Goal: Information Seeking & Learning: Learn about a topic

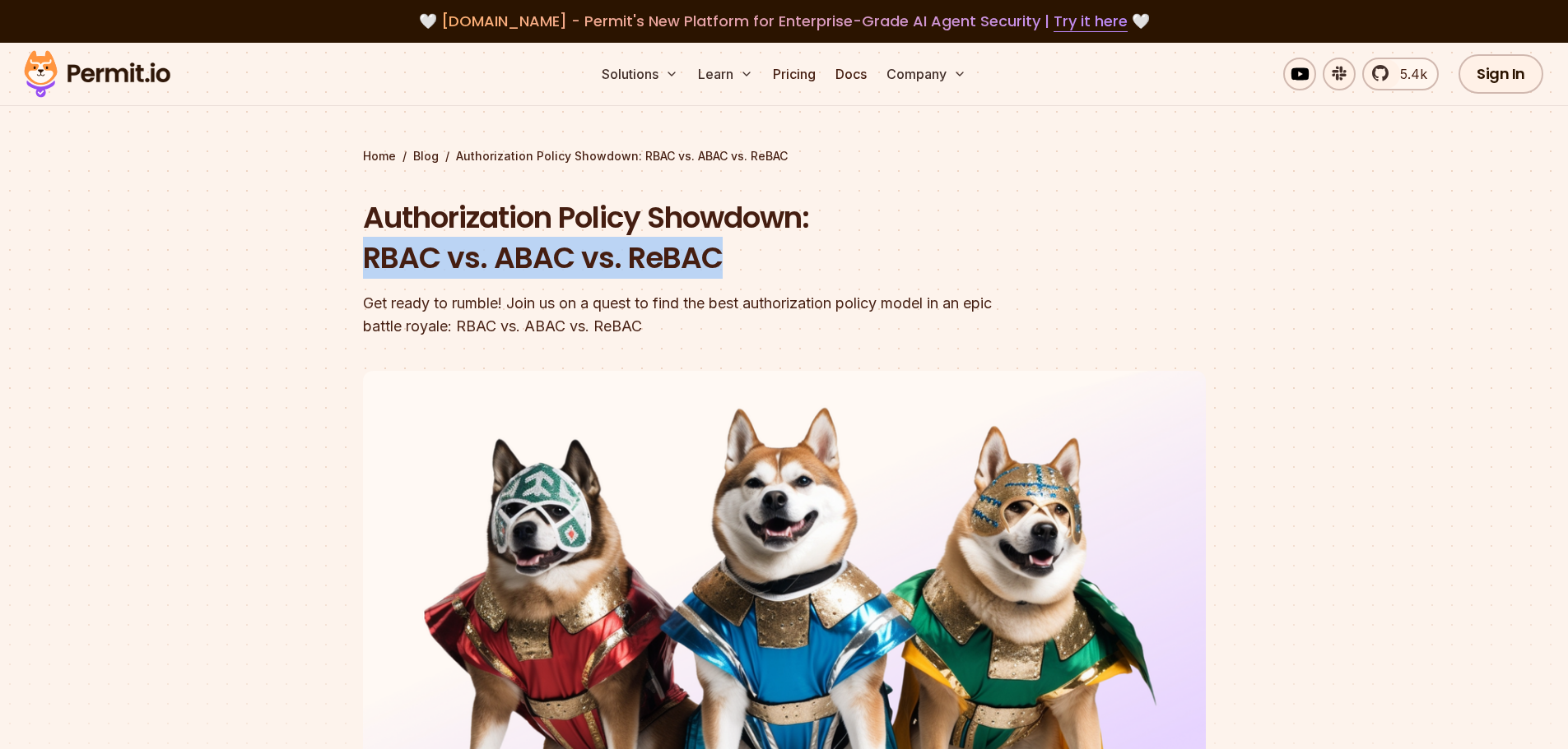
click at [391, 252] on h1 "Authorization Policy Showdown: RBAC vs. ABAC vs. ReBAC" at bounding box center [678, 237] width 633 height 81
drag, startPoint x: 391, startPoint y: 255, endPoint x: 712, endPoint y: 261, distance: 321.1
click at [712, 261] on h1 "Authorization Policy Showdown: RBAC vs. ABAC vs. ReBAC" at bounding box center [678, 237] width 633 height 81
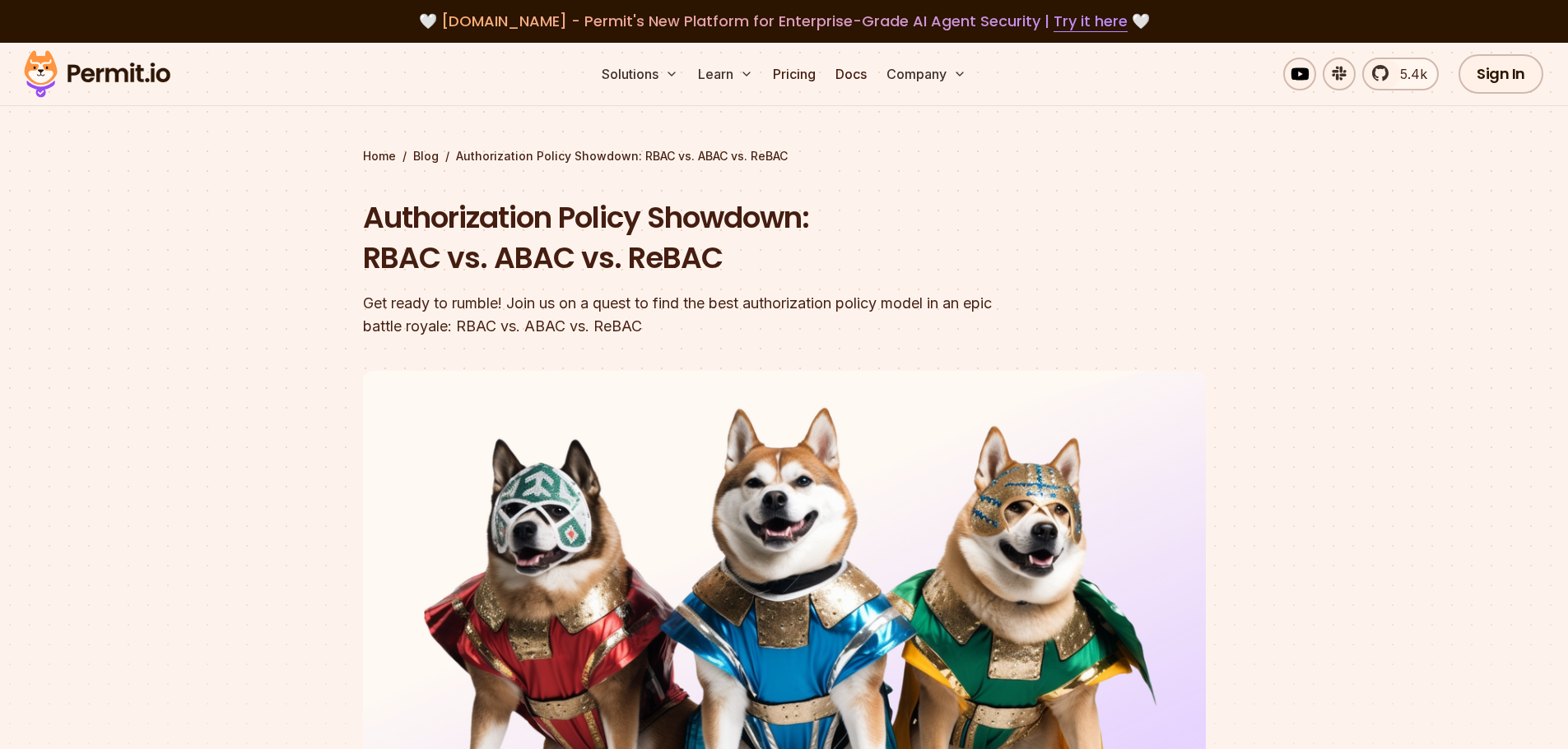
click at [670, 257] on h1 "Authorization Policy Showdown: RBAC vs. ABAC vs. ReBAC" at bounding box center [678, 237] width 633 height 81
click at [518, 255] on h1 "Authorization Policy Showdown: RBAC vs. ABAC vs. ReBAC" at bounding box center [678, 237] width 633 height 81
click at [519, 255] on h1 "Authorization Policy Showdown: RBAC vs. ABAC vs. ReBAC" at bounding box center [678, 237] width 633 height 81
click at [388, 256] on h1 "Authorization Policy Showdown: RBAC vs. ABAC vs. ReBAC" at bounding box center [678, 237] width 633 height 81
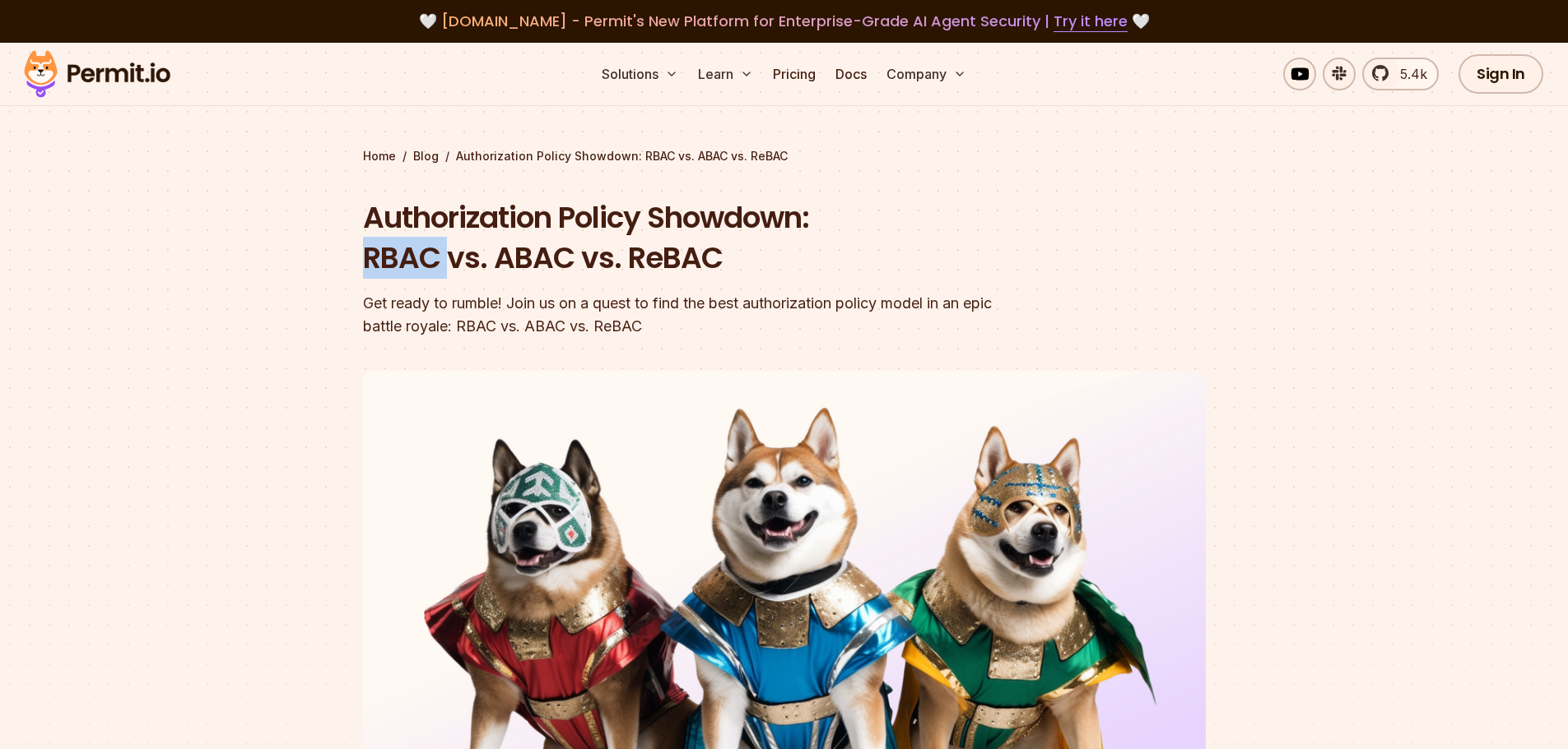
click at [388, 256] on h1 "Authorization Policy Showdown: RBAC vs. ABAC vs. ReBAC" at bounding box center [678, 237] width 633 height 81
click at [432, 235] on h1 "Authorization Policy Showdown: RBAC vs. ABAC vs. ReBAC" at bounding box center [678, 237] width 633 height 81
click at [636, 259] on h1 "Authorization Policy Showdown: RBAC vs. ABAC vs. ReBAC" at bounding box center [678, 237] width 633 height 81
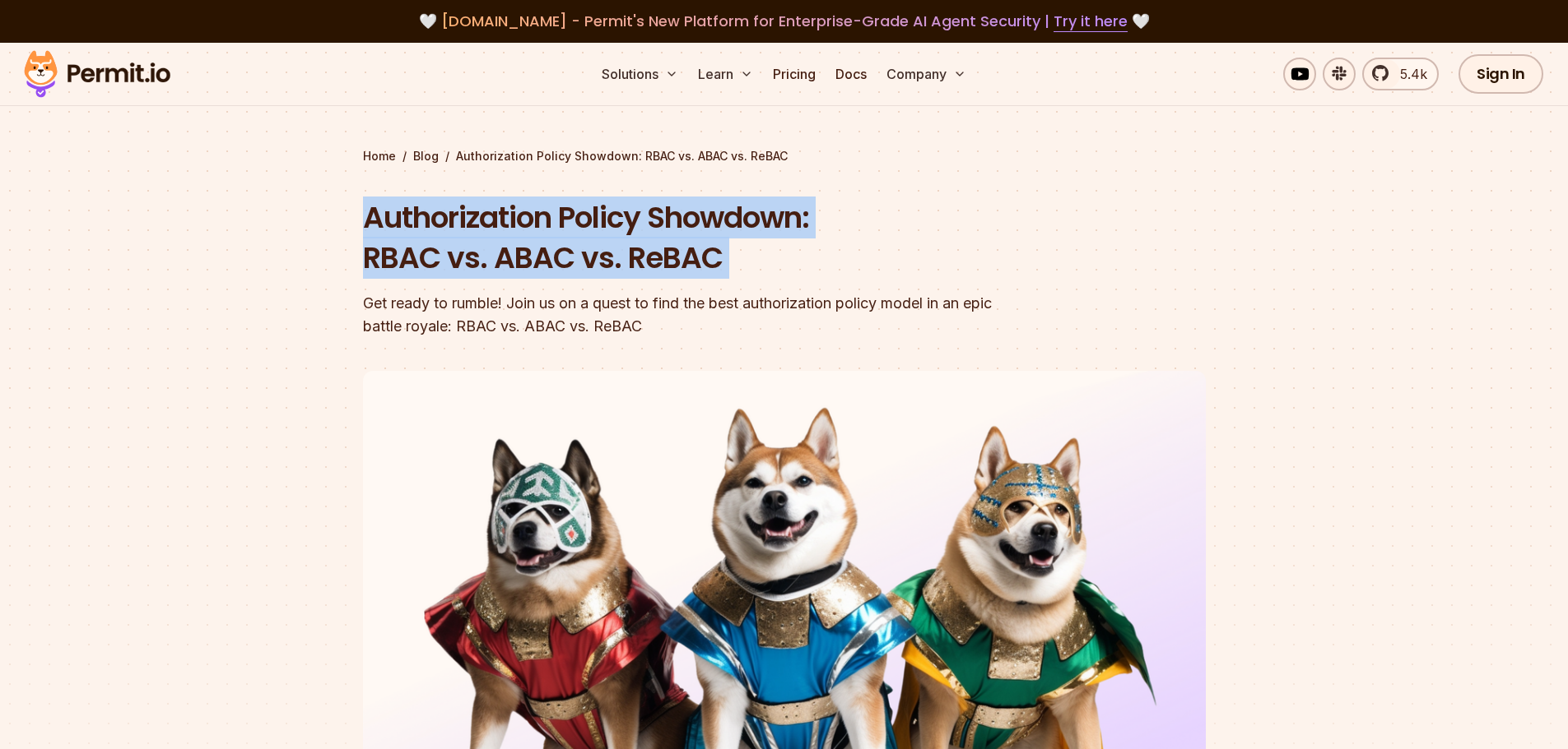
drag, startPoint x: 636, startPoint y: 259, endPoint x: 502, endPoint y: 263, distance: 134.1
click at [502, 263] on h1 "Authorization Policy Showdown: RBAC vs. ABAC vs. ReBAC" at bounding box center [678, 237] width 633 height 81
click at [487, 263] on h1 "Authorization Policy Showdown: RBAC vs. ABAC vs. ReBAC" at bounding box center [678, 237] width 633 height 81
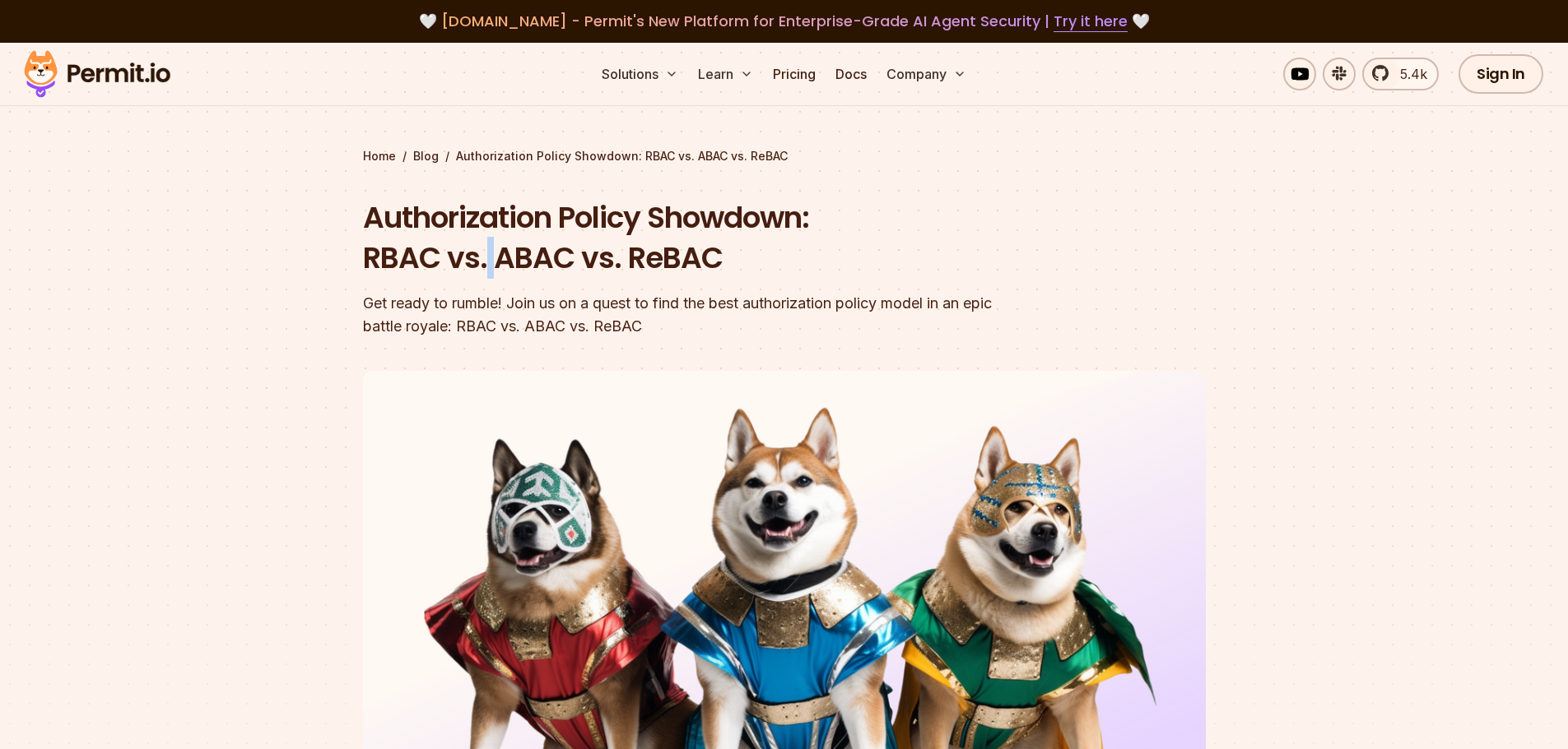
click at [487, 263] on h1 "Authorization Policy Showdown: RBAC vs. ABAC vs. ReBAC" at bounding box center [678, 237] width 633 height 81
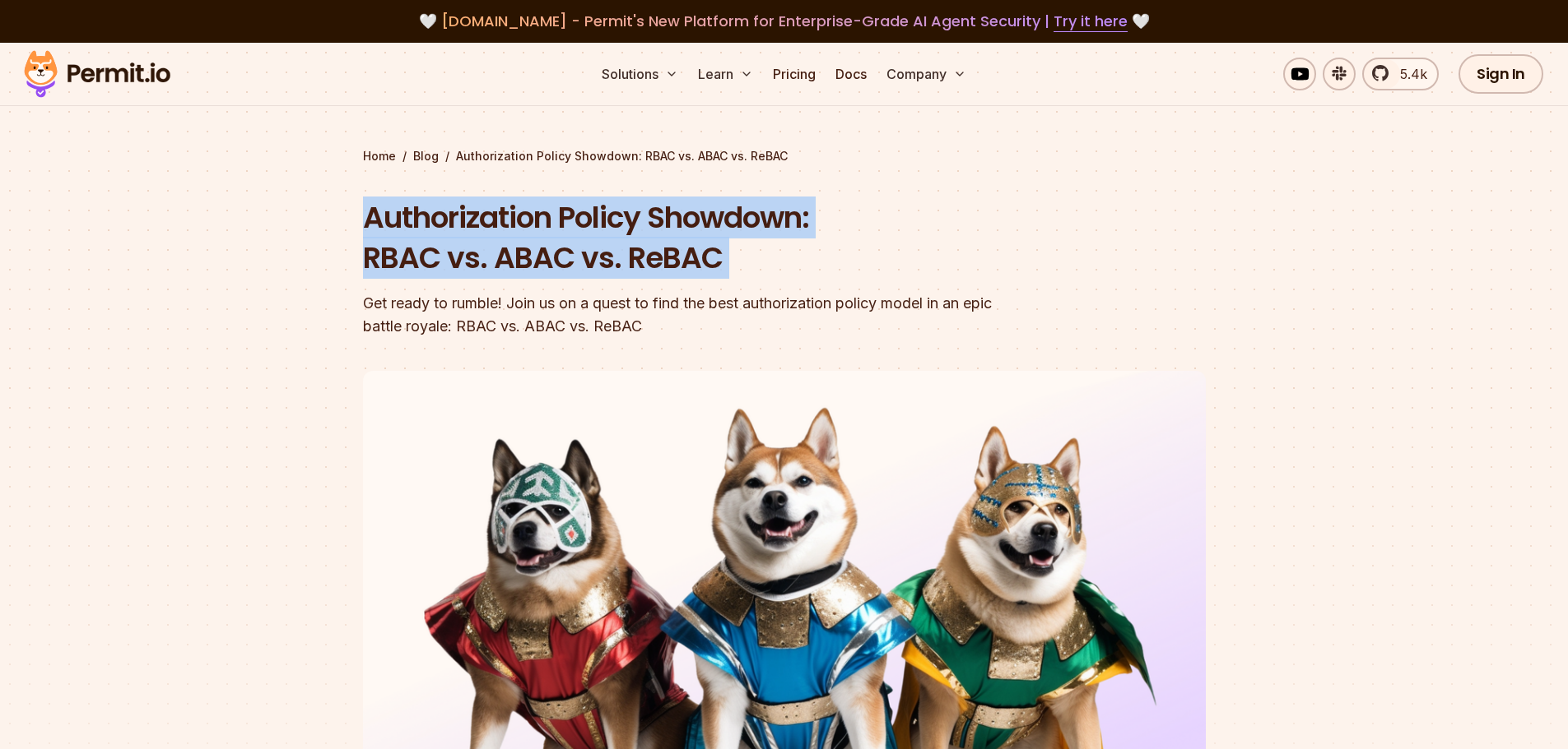
click at [487, 263] on h1 "Authorization Policy Showdown: RBAC vs. ABAC vs. ReBAC" at bounding box center [678, 237] width 633 height 81
click at [511, 260] on h1 "Authorization Policy Showdown: RBAC vs. ABAC vs. ReBAC" at bounding box center [678, 237] width 633 height 81
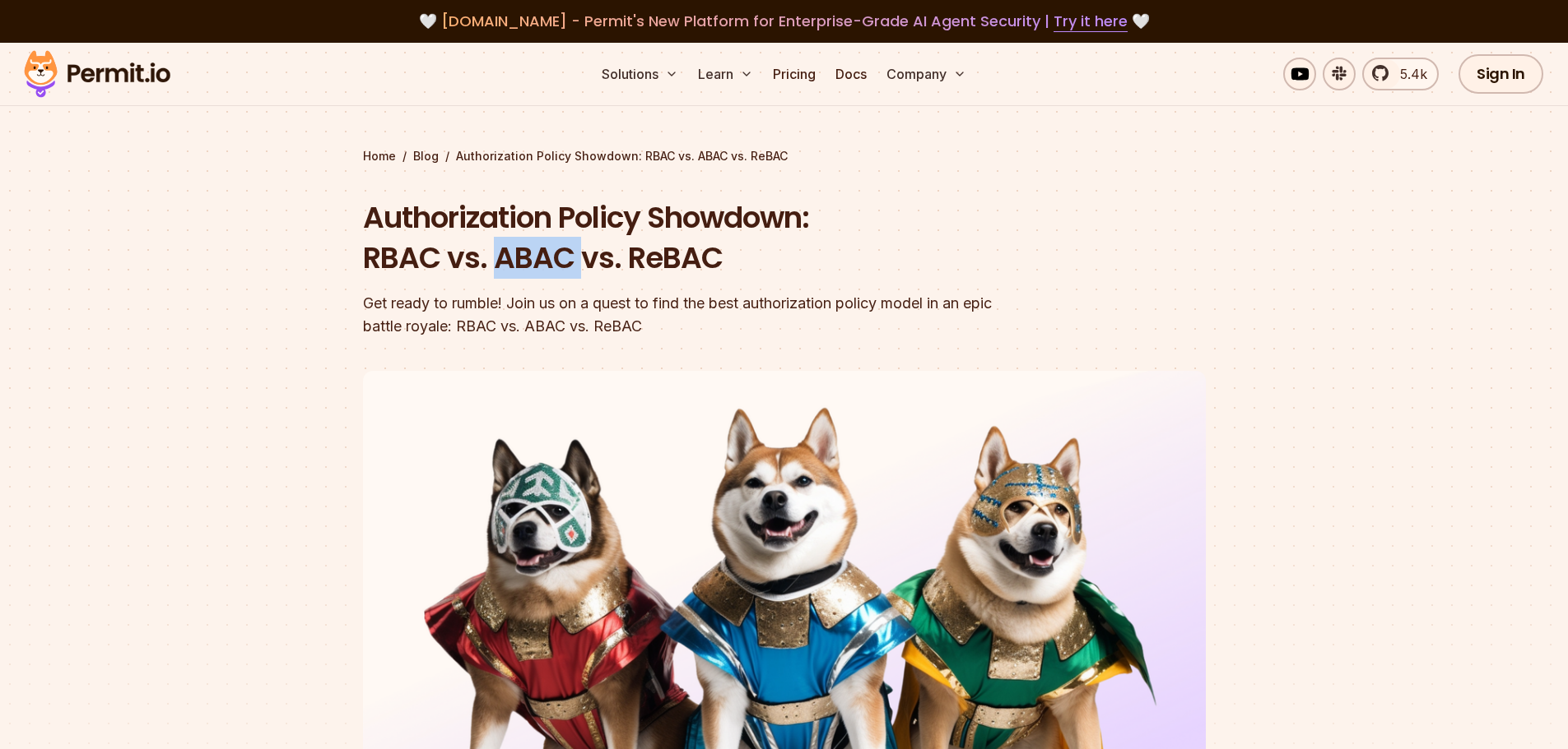
click at [511, 260] on h1 "Authorization Policy Showdown: RBAC vs. ABAC vs. ReBAC" at bounding box center [678, 237] width 633 height 81
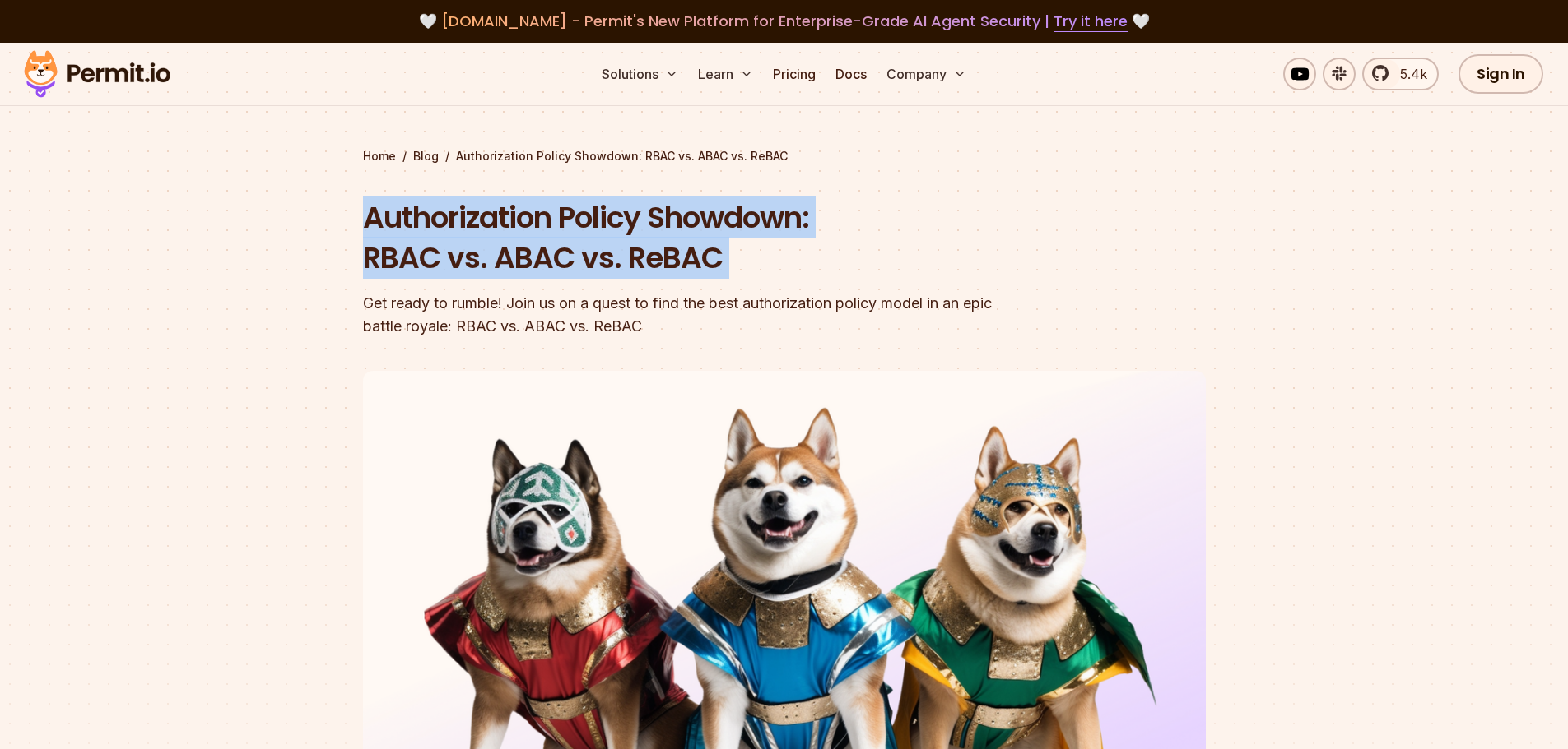
click at [511, 260] on h1 "Authorization Policy Showdown: RBAC vs. ABAC vs. ReBAC" at bounding box center [678, 237] width 633 height 81
click at [558, 239] on h1 "Authorization Policy Showdown: RBAC vs. ABAC vs. ReBAC" at bounding box center [678, 237] width 633 height 81
